Goal: Task Accomplishment & Management: Manage account settings

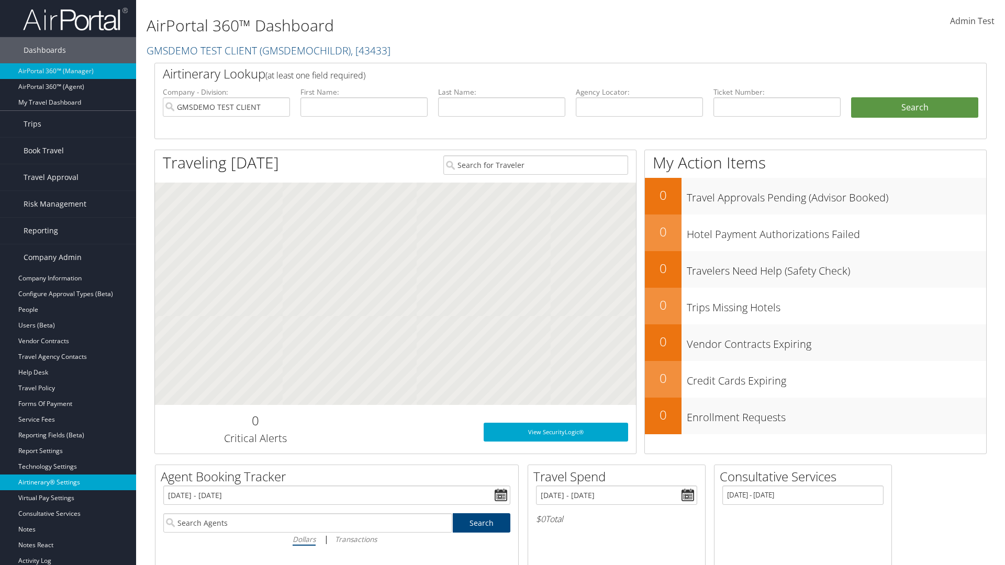
click at [68, 483] on link "Airtinerary® Settings" at bounding box center [68, 483] width 136 height 16
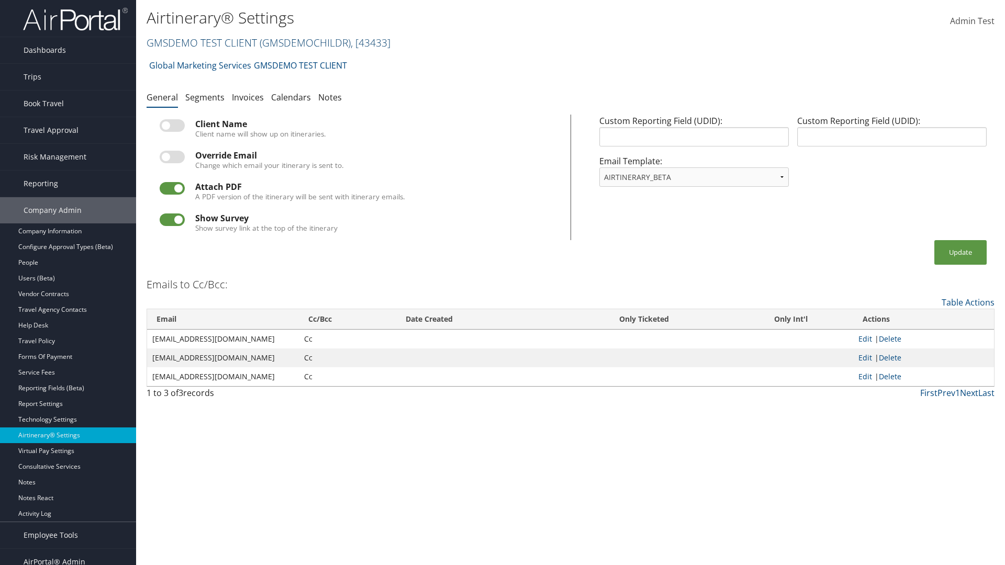
click at [201, 42] on link "GMSDEMO TEST CLIENT ( GMSDEMOCHILDR ) , [ 43433 ]" at bounding box center [269, 43] width 244 height 14
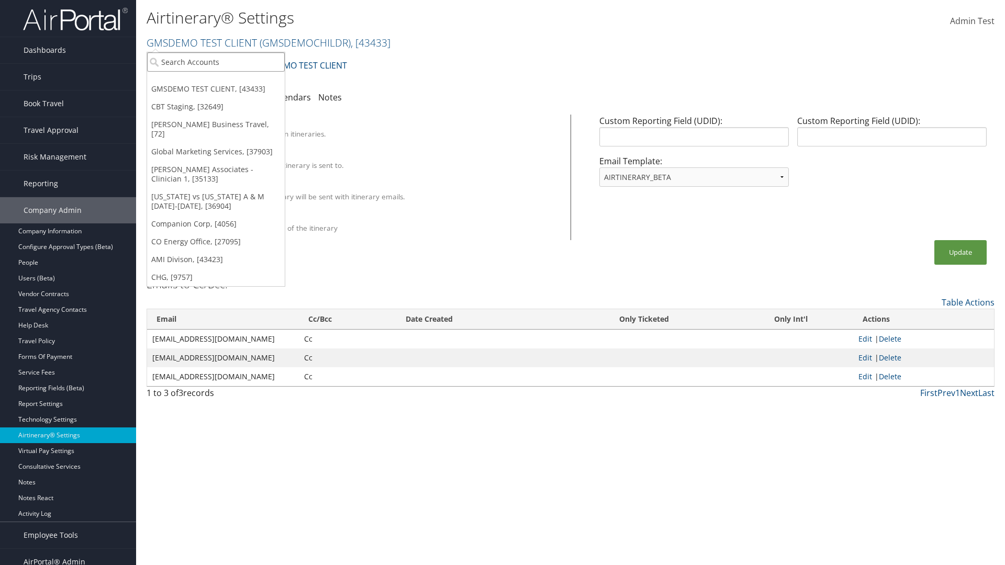
click at [216, 62] on input "search" at bounding box center [216, 61] width 138 height 19
type input "Global Marketing Services"
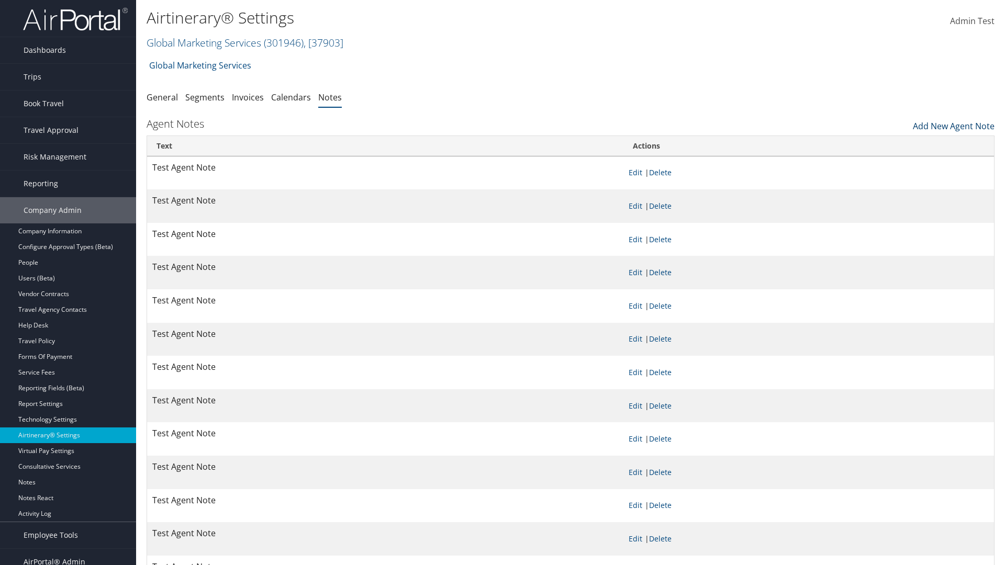
click at [954, 124] on link "Add New Agent Note" at bounding box center [954, 124] width 82 height 18
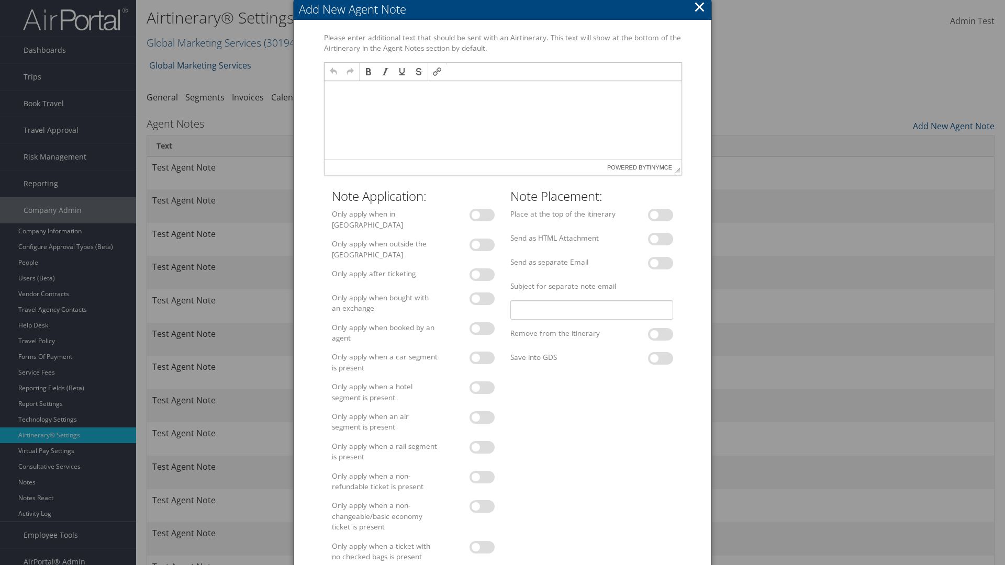
click at [502, 91] on p at bounding box center [502, 91] width 349 height 8
